Goal: Find specific page/section: Find specific page/section

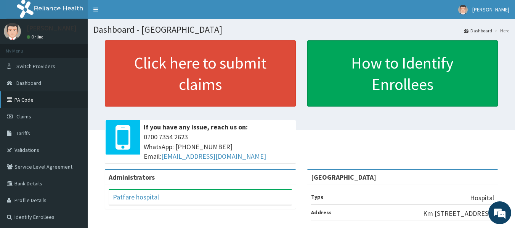
click at [44, 104] on link "PA Code" at bounding box center [44, 99] width 88 height 17
click at [43, 146] on link "Validations" at bounding box center [44, 150] width 88 height 17
